Goal: Information Seeking & Learning: Learn about a topic

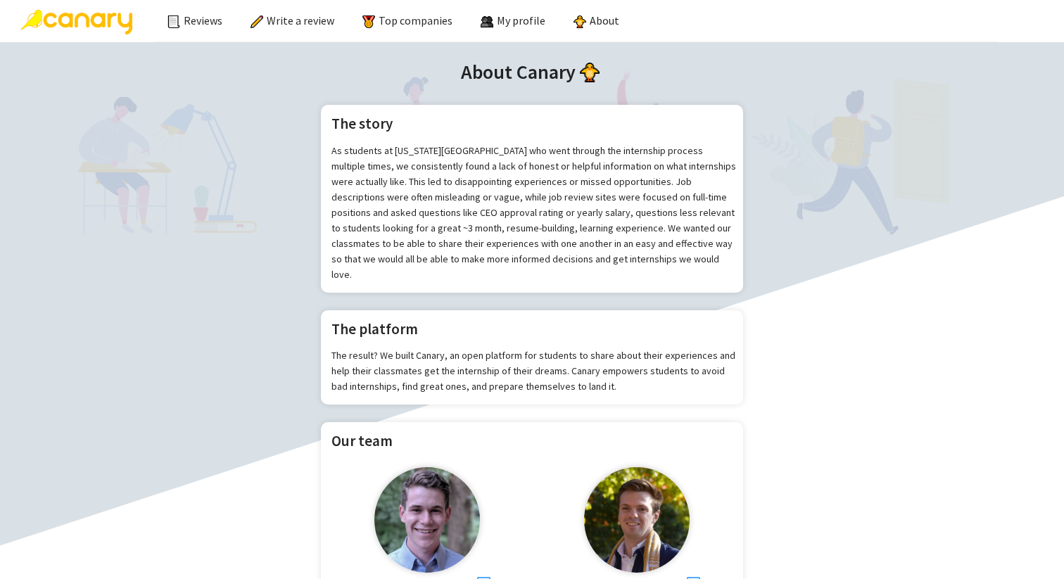
click at [99, 20] on img at bounding box center [76, 22] width 111 height 25
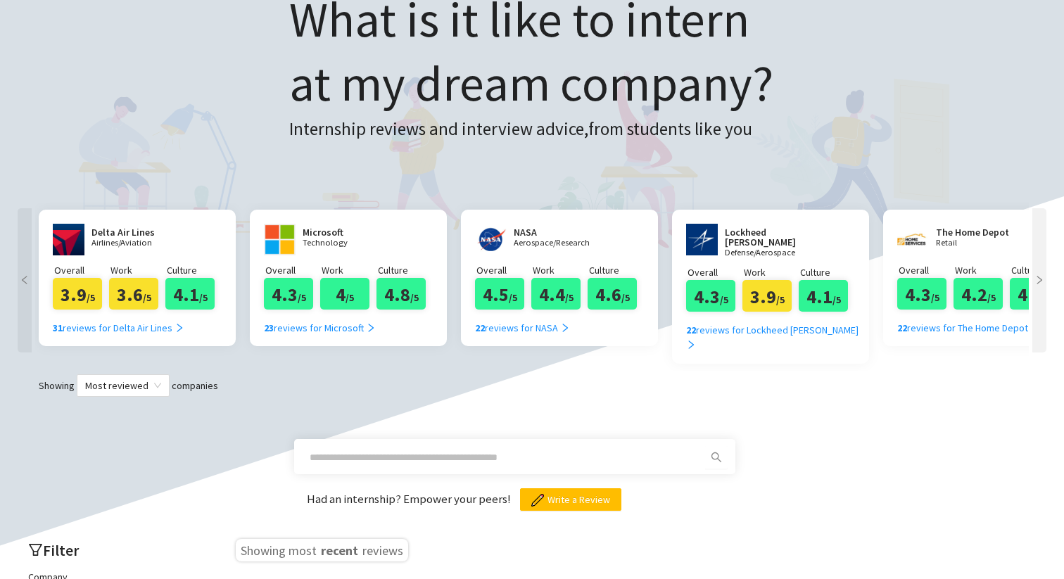
scroll to position [108, 0]
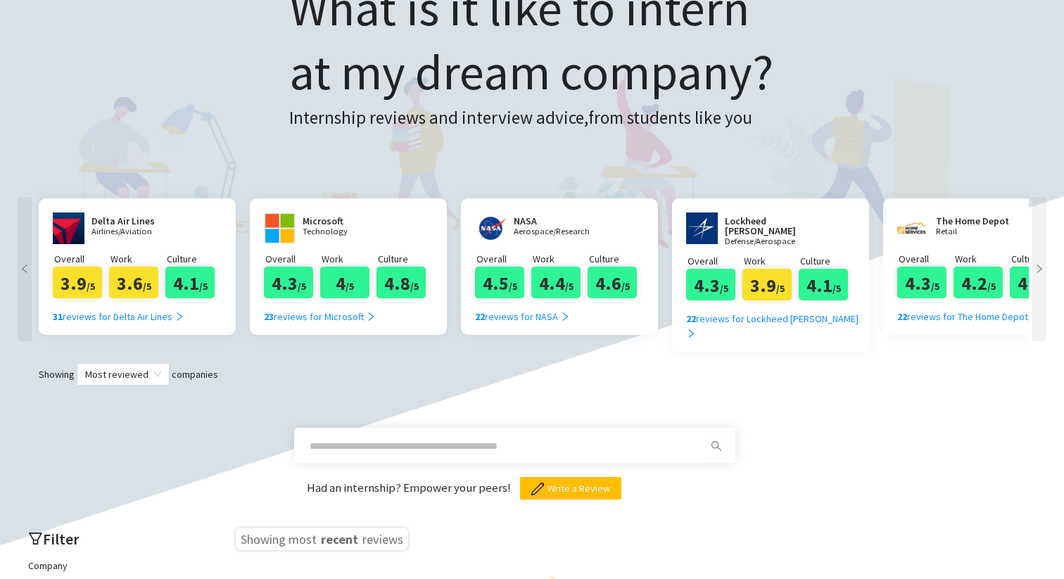
click at [1041, 273] on icon "right" at bounding box center [1039, 269] width 10 height 10
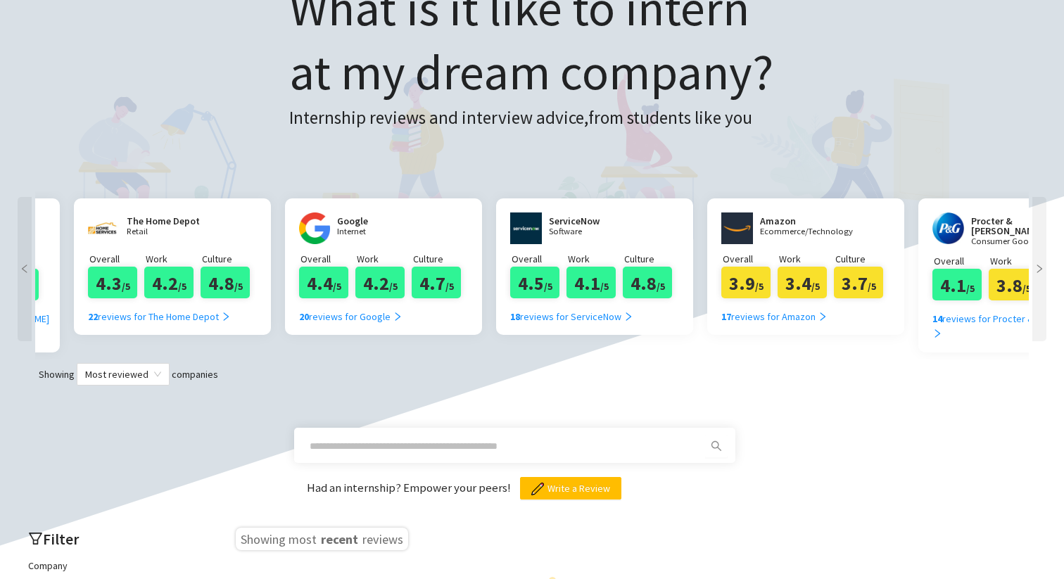
scroll to position [0, 844]
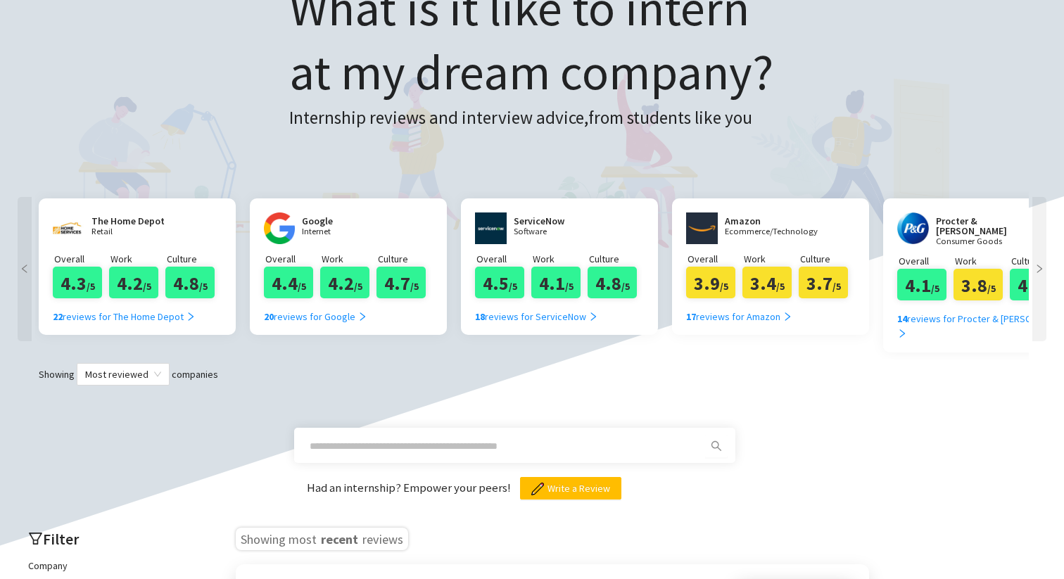
click at [1041, 274] on div at bounding box center [1039, 269] width 14 height 144
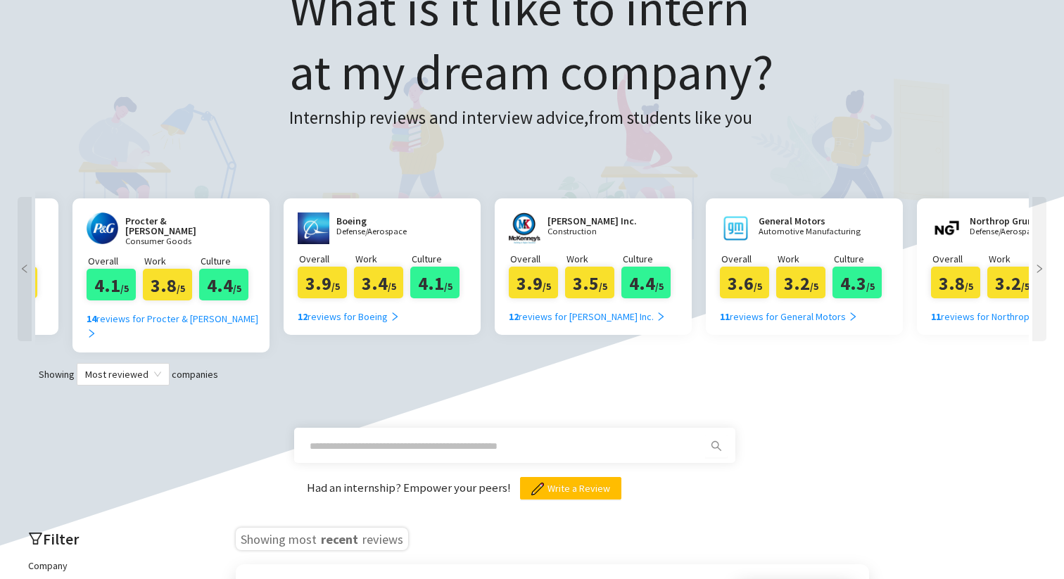
scroll to position [0, 1689]
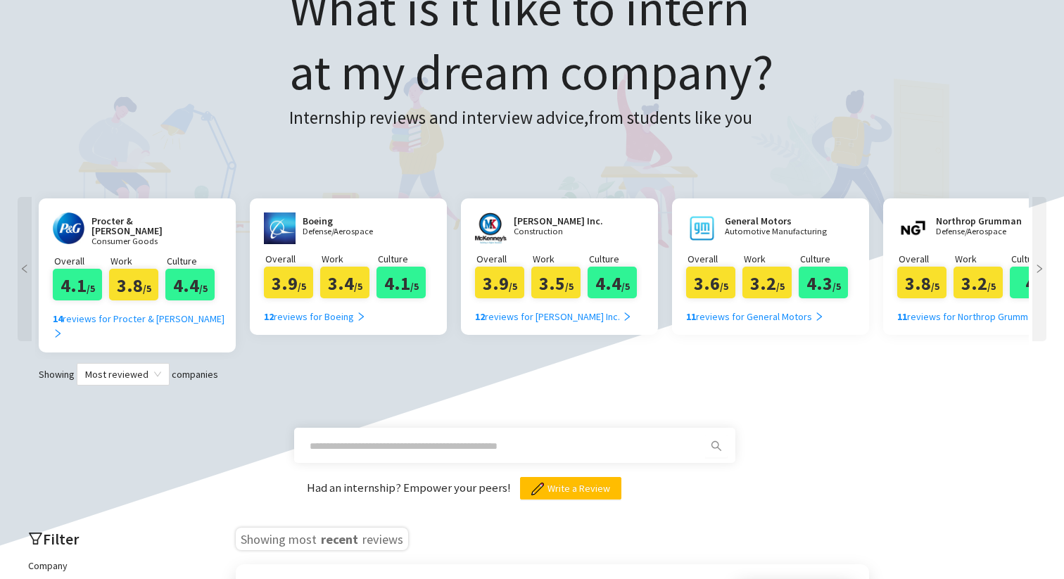
click at [1041, 274] on div at bounding box center [1039, 269] width 14 height 144
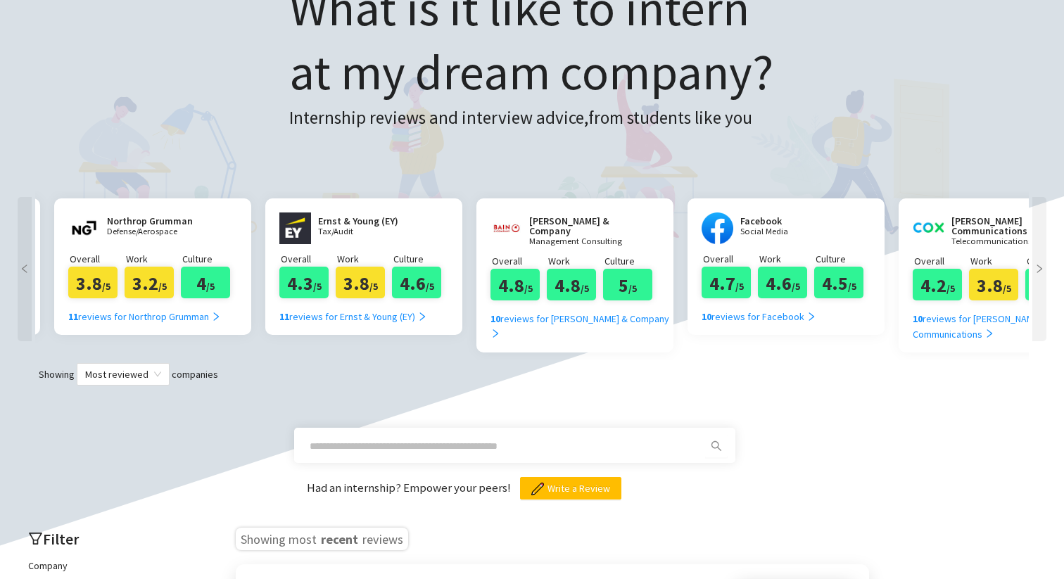
scroll to position [0, 2533]
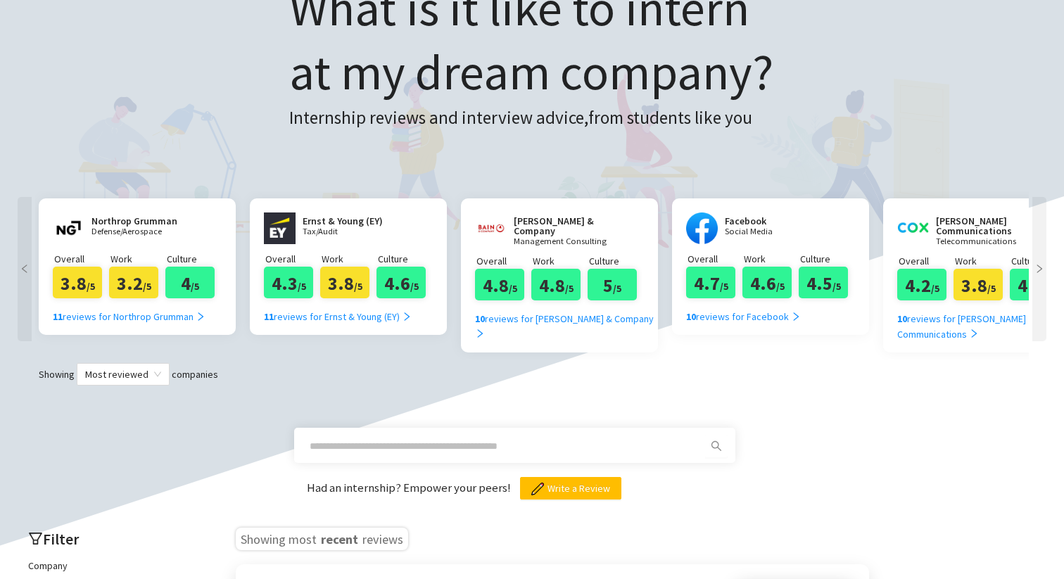
click at [1041, 274] on div at bounding box center [1039, 269] width 14 height 144
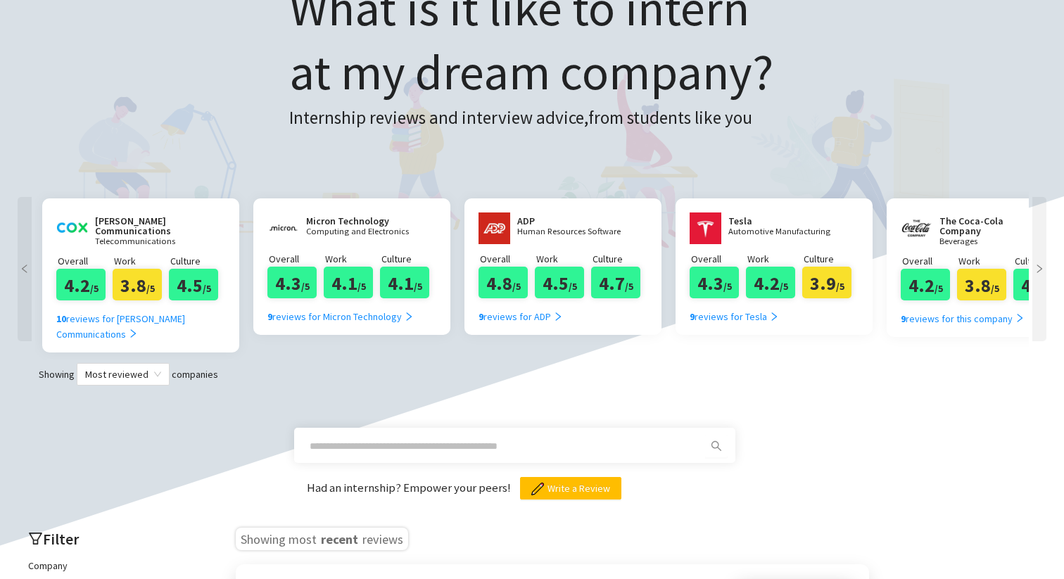
scroll to position [0, 3378]
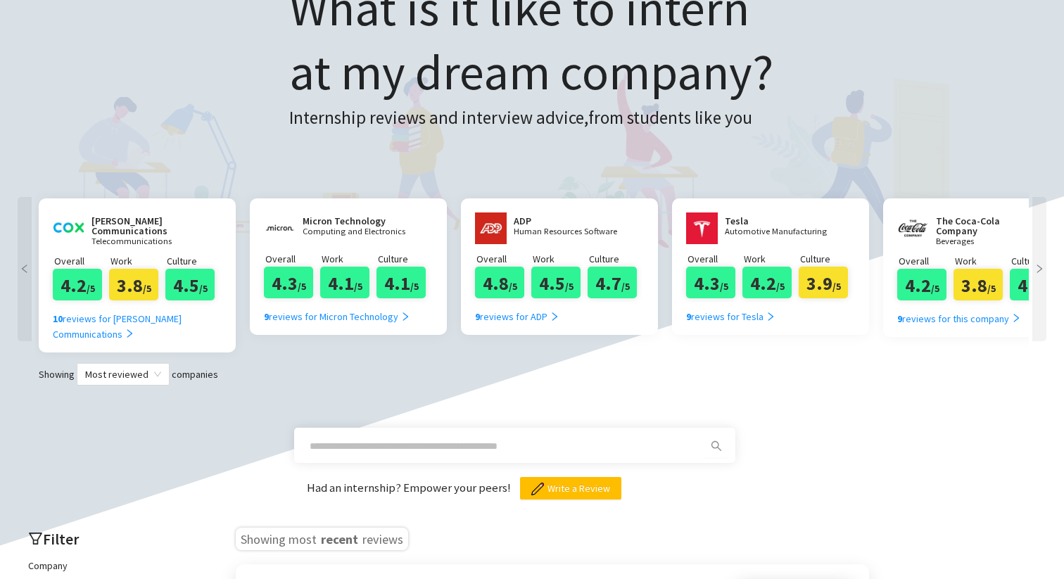
click at [1041, 274] on div at bounding box center [1039, 269] width 14 height 144
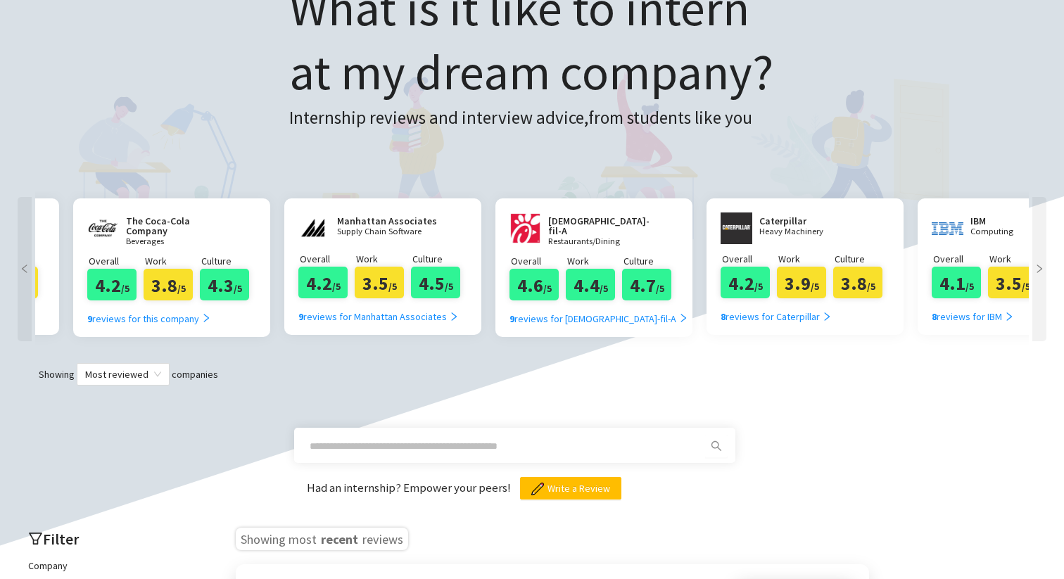
scroll to position [0, 4222]
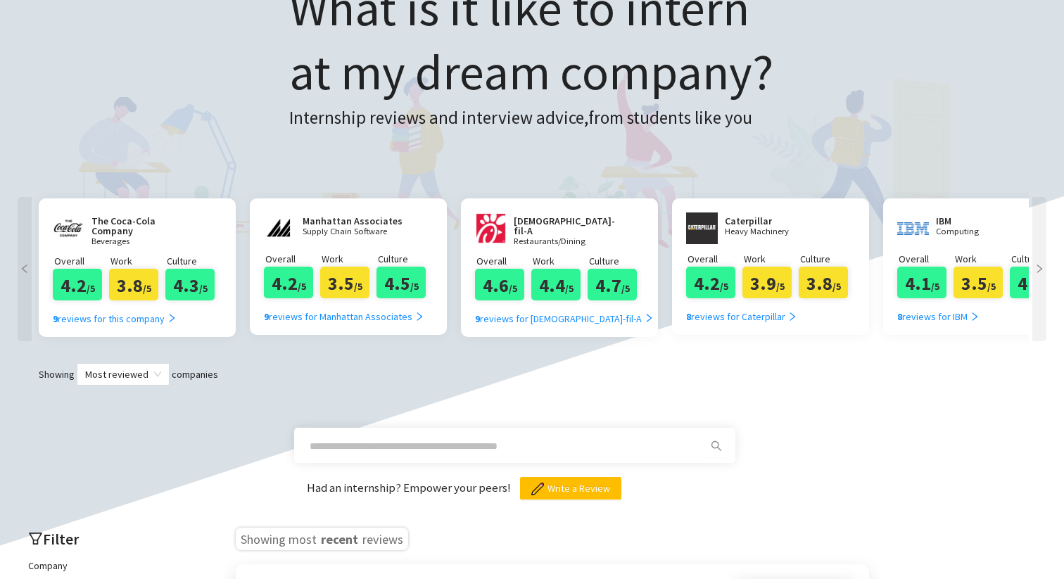
click at [419, 438] on input "text" at bounding box center [498, 445] width 376 height 15
type input "**********"
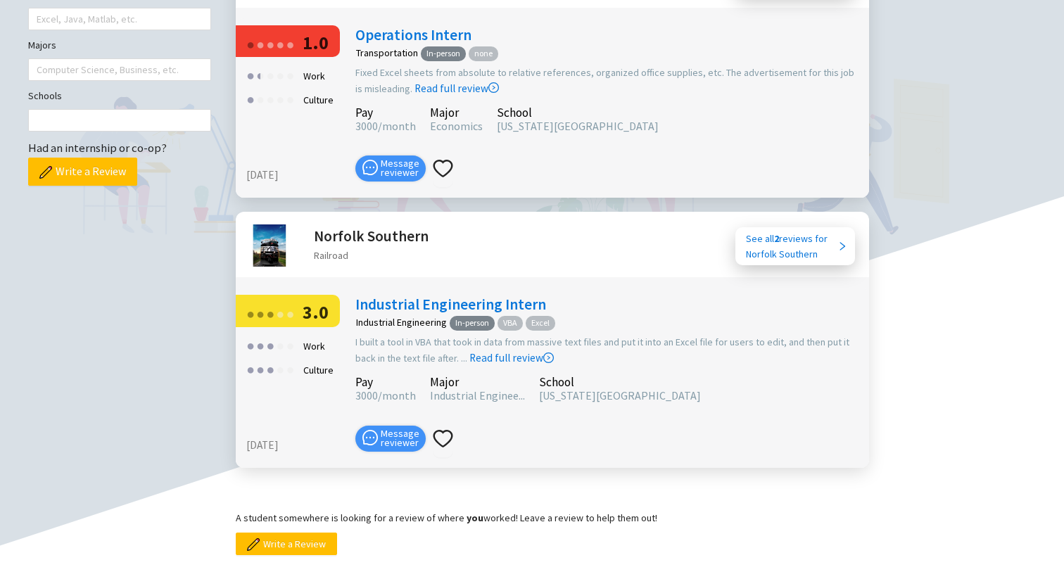
scroll to position [780, 0]
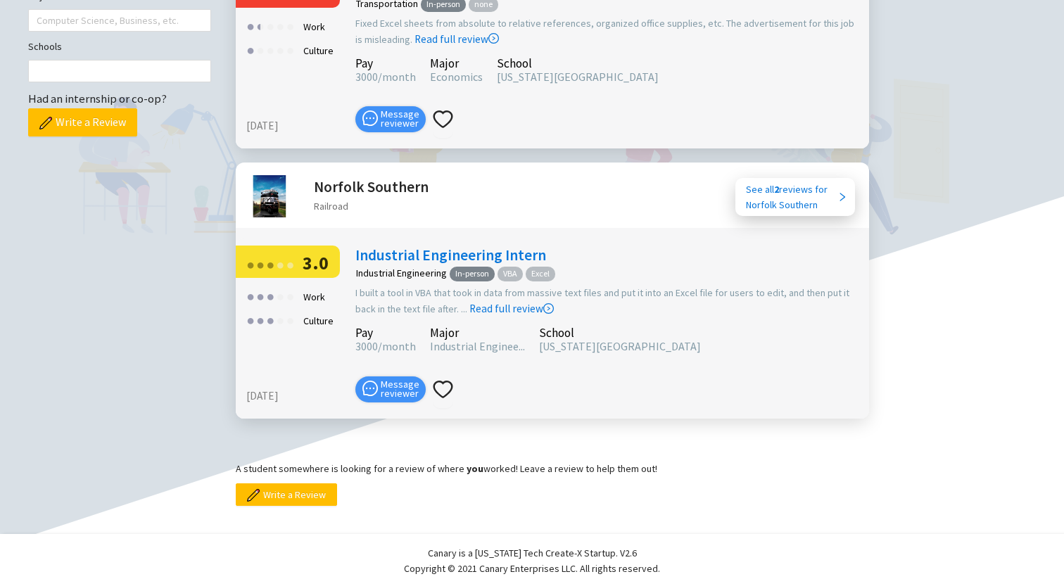
click at [910, 401] on div "Filter Company Amazon, Tesla, Boeing, etc. Tools Excel, Java, Matlab, etc. Majo…" at bounding box center [532, 174] width 1036 height 664
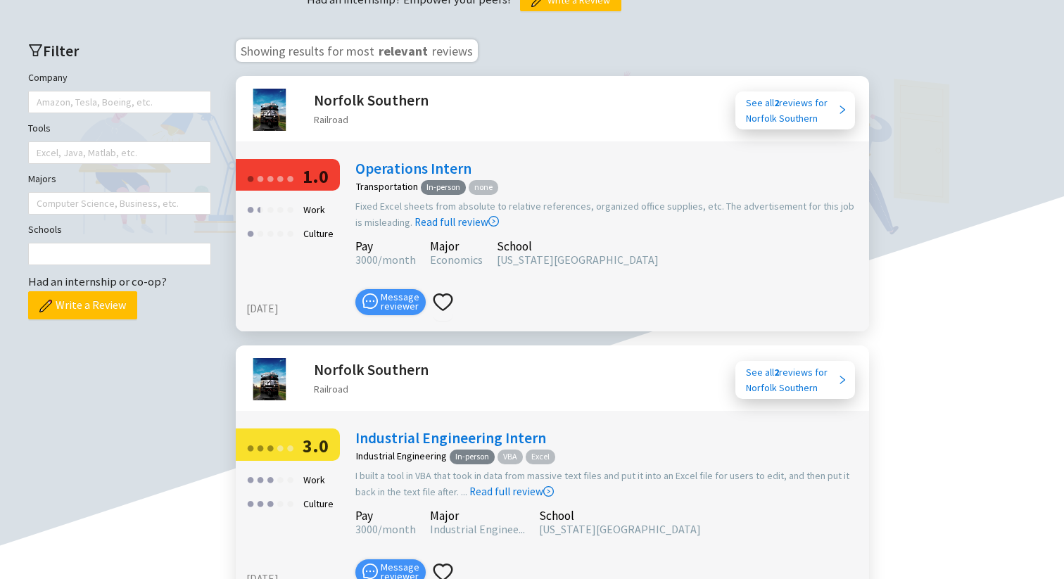
scroll to position [386, 0]
